Goal: Task Accomplishment & Management: Use online tool/utility

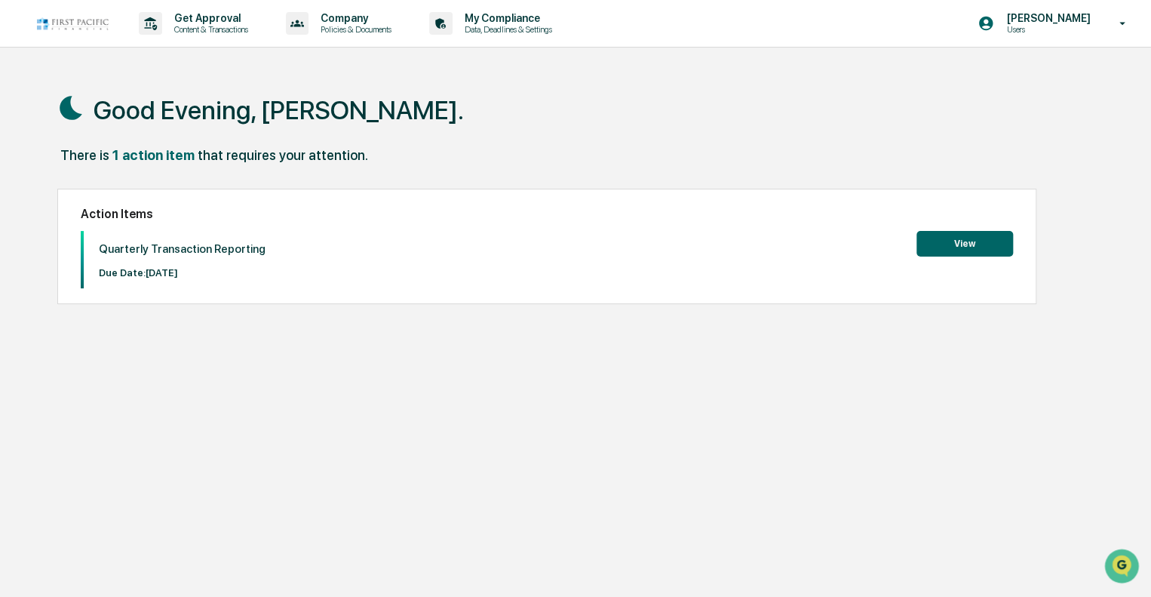
click at [965, 234] on button "View" at bounding box center [964, 244] width 97 height 26
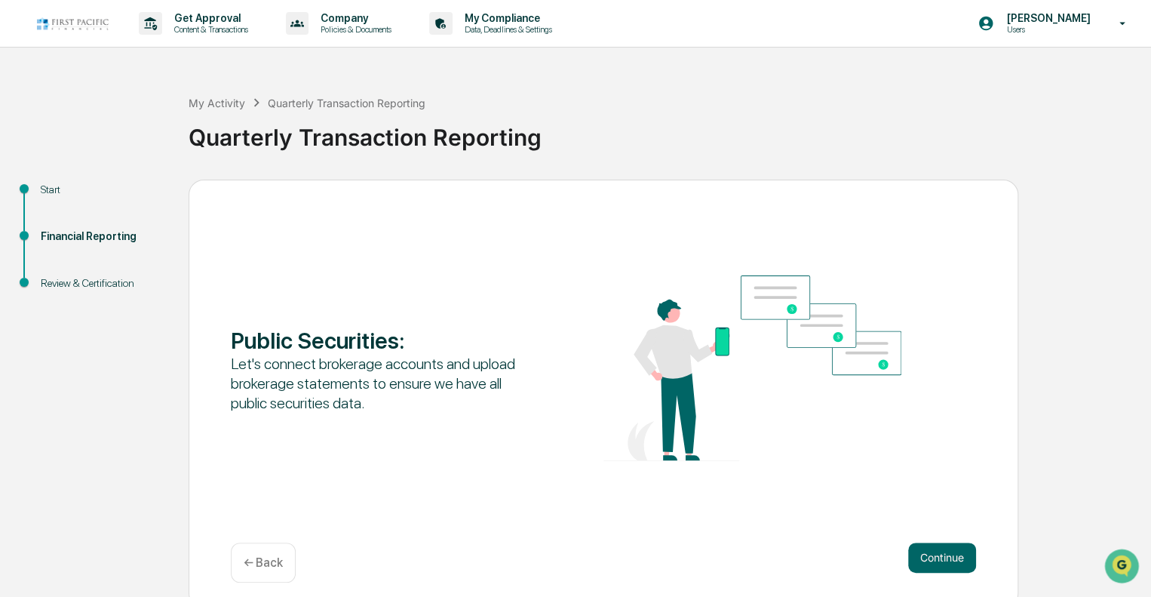
scroll to position [10, 0]
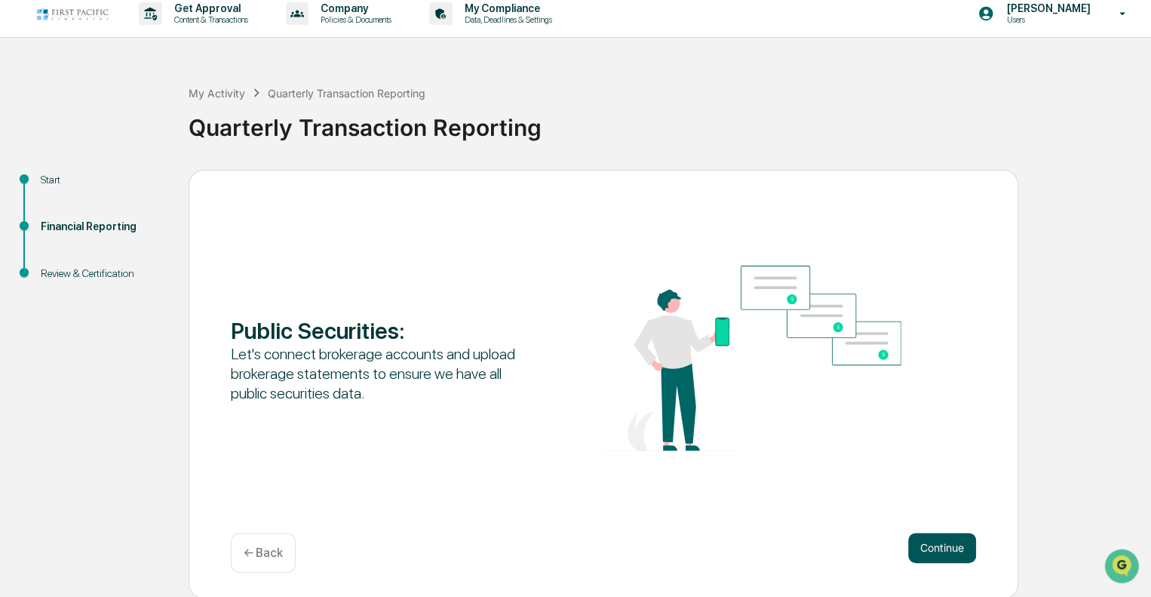
click at [938, 542] on button "Continue" at bounding box center [942, 547] width 68 height 30
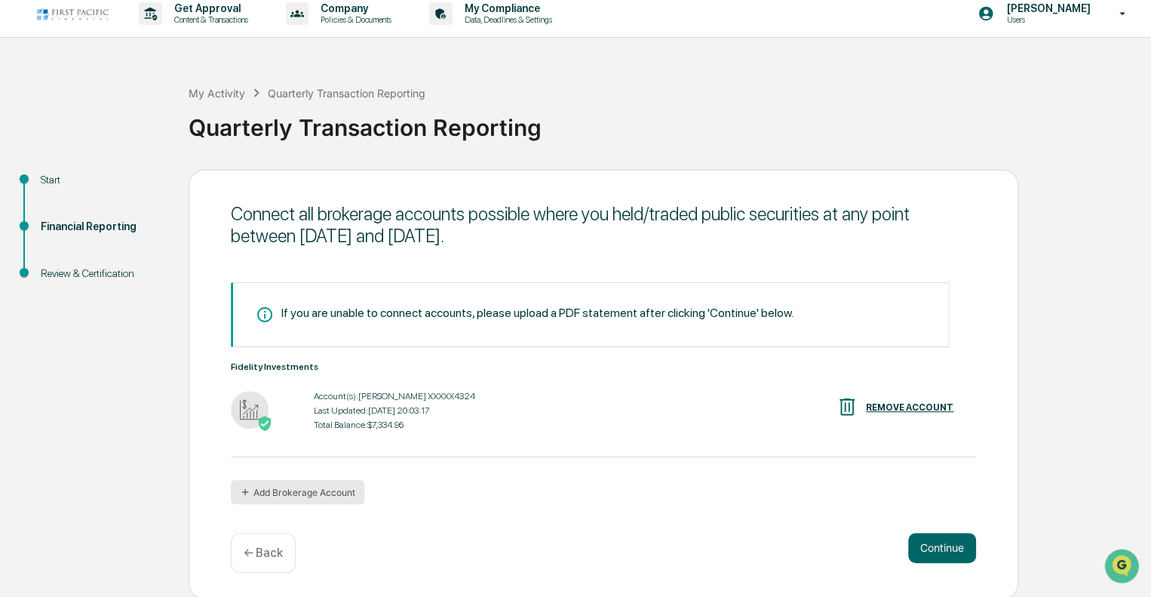
click at [308, 492] on button "Add Brokerage Account" at bounding box center [297, 492] width 133 height 24
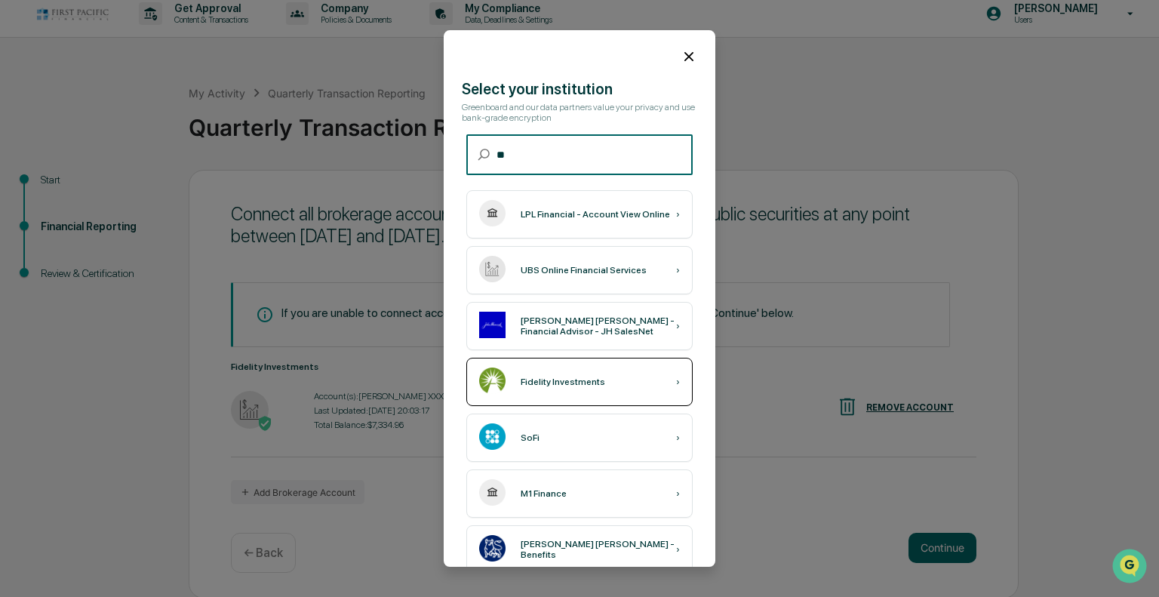
type input "**"
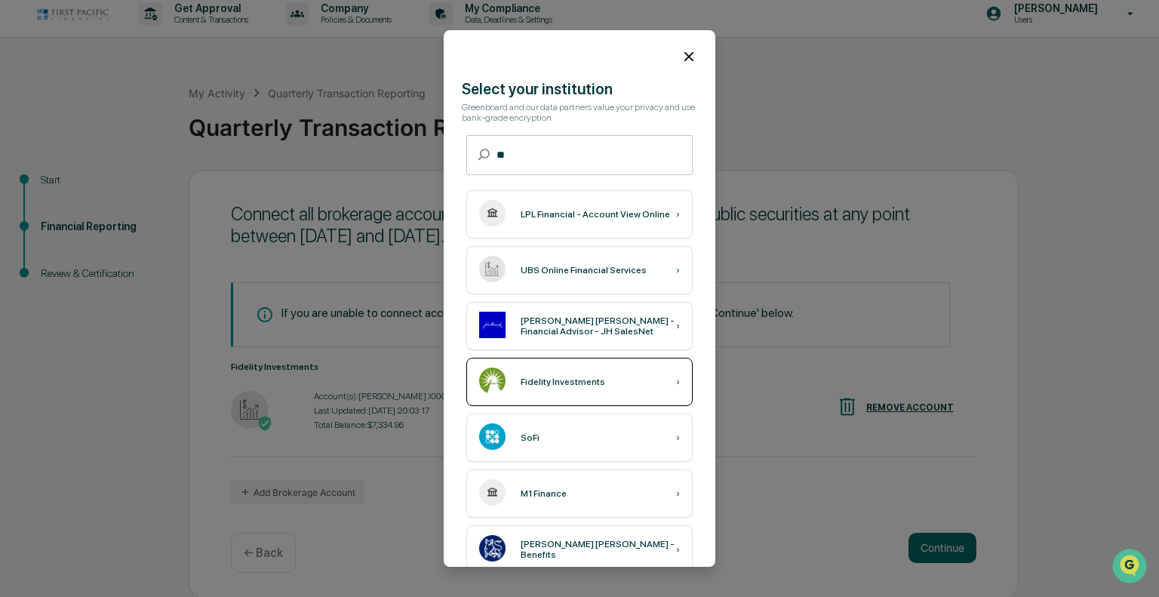
click at [631, 386] on div "Fidelity Investments ›" at bounding box center [579, 382] width 226 height 48
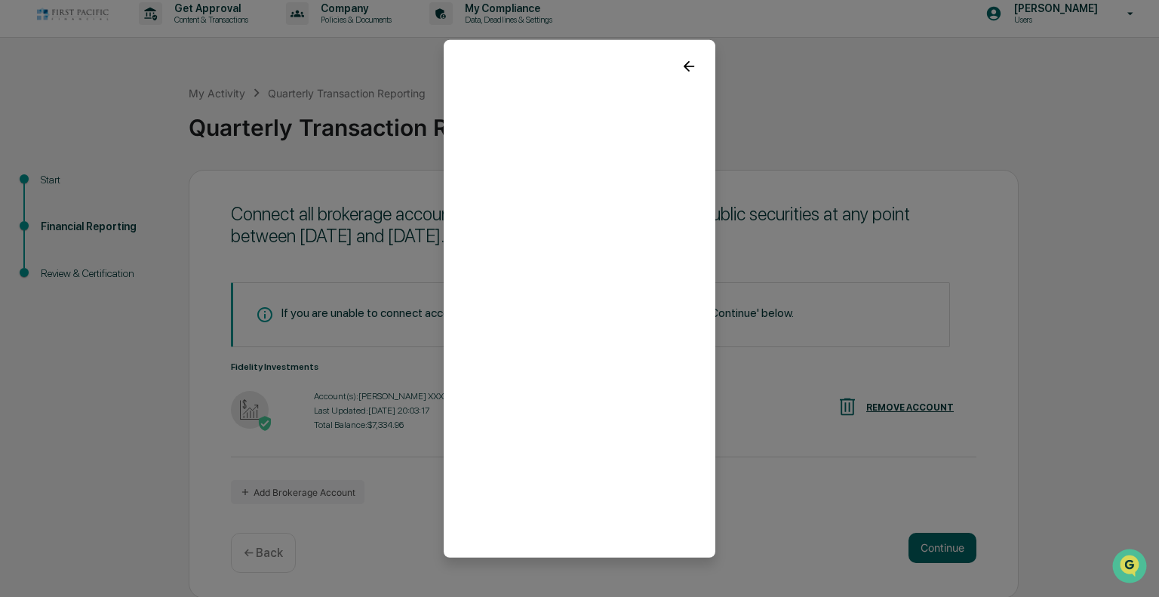
click at [680, 57] on icon at bounding box center [688, 65] width 17 height 17
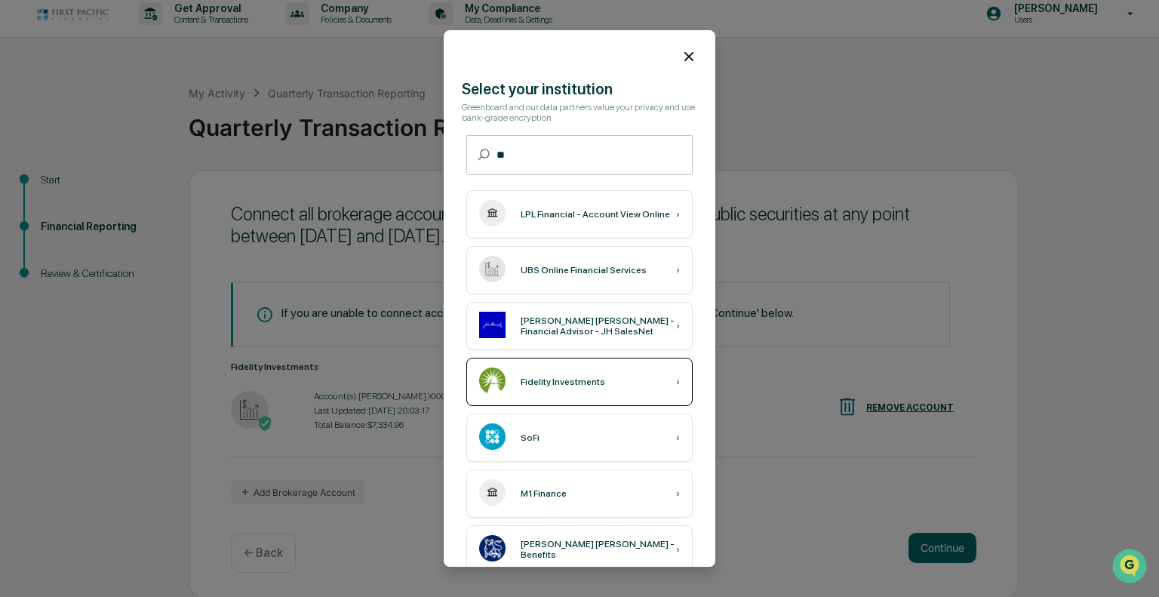
click at [570, 380] on div "Fidelity Investments" at bounding box center [562, 381] width 84 height 11
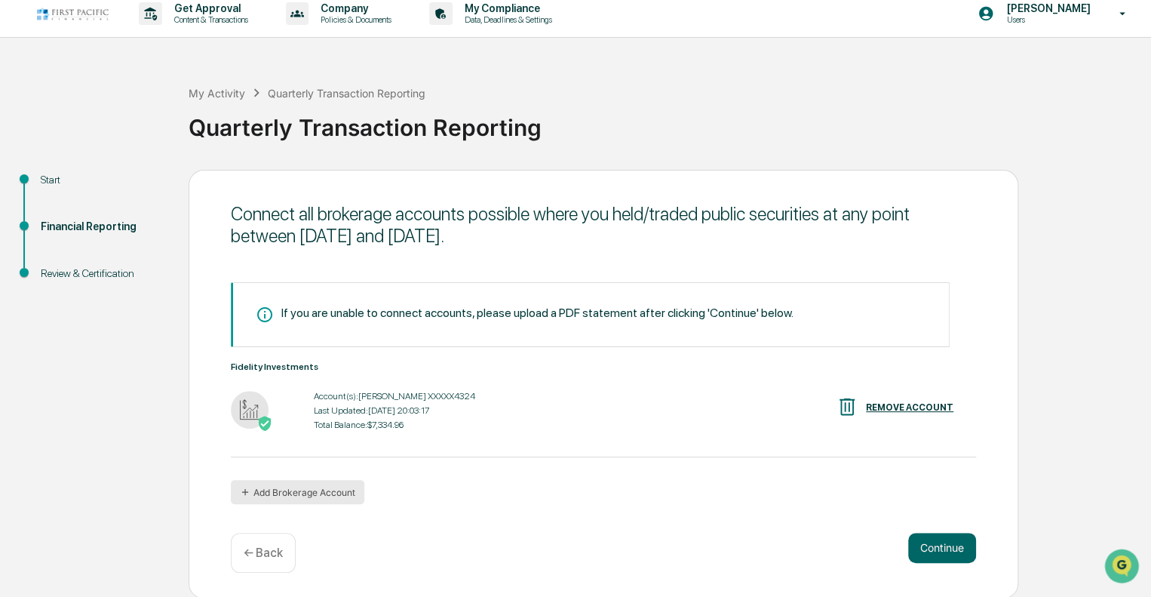
click at [294, 496] on button "Add Brokerage Account" at bounding box center [297, 492] width 133 height 24
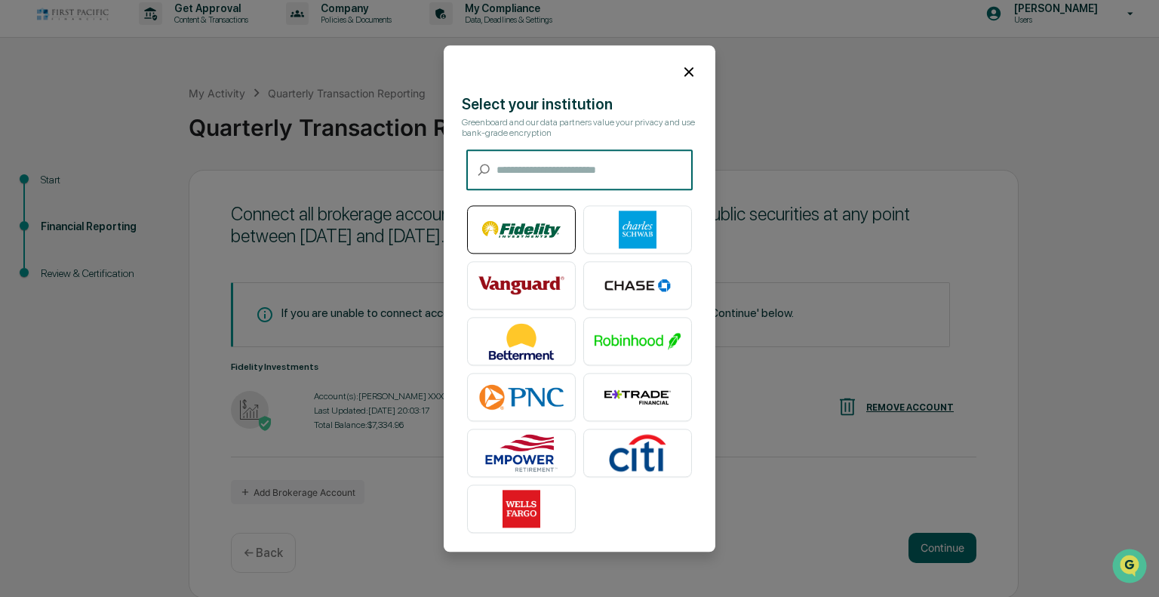
click at [527, 229] on img at bounding box center [521, 229] width 86 height 38
